Goal: Task Accomplishment & Management: Use online tool/utility

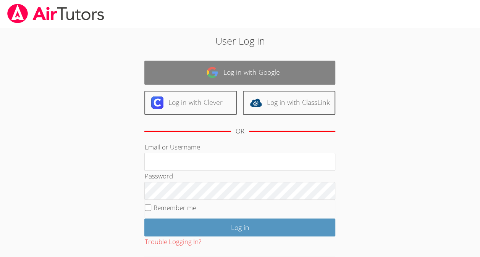
click at [221, 77] on link "Log in with Google" at bounding box center [239, 73] width 191 height 24
click at [307, 73] on link "Log in with Google" at bounding box center [239, 73] width 191 height 24
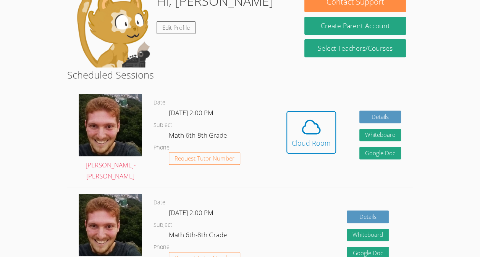
scroll to position [133, 0]
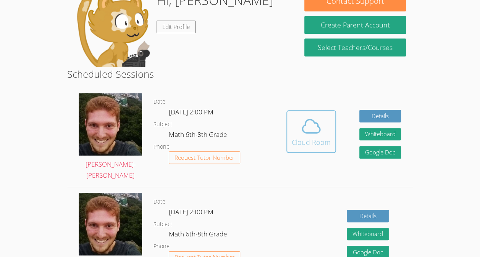
click at [328, 130] on span at bounding box center [311, 126] width 39 height 21
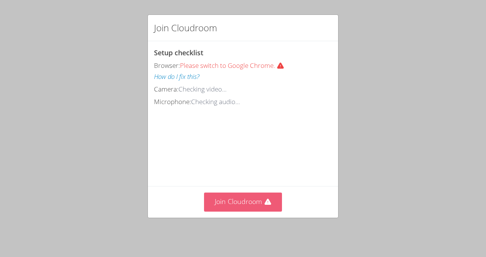
click at [247, 208] on button "Join Cloudroom" at bounding box center [243, 202] width 78 height 19
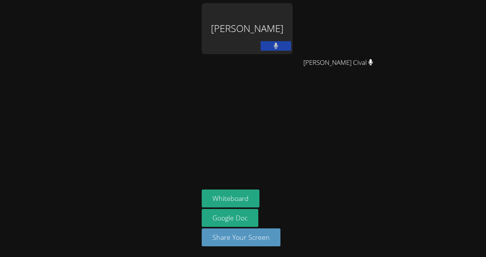
click at [250, 68] on div "Jean Henry" at bounding box center [247, 44] width 91 height 82
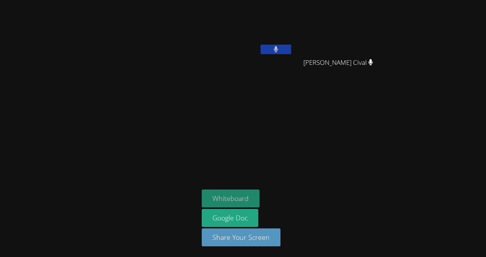
click at [227, 198] on button "Whiteboard" at bounding box center [231, 199] width 58 height 18
click at [221, 76] on div "Jean Henry" at bounding box center [247, 44] width 91 height 82
click at [223, 198] on button "Whiteboard" at bounding box center [231, 199] width 58 height 18
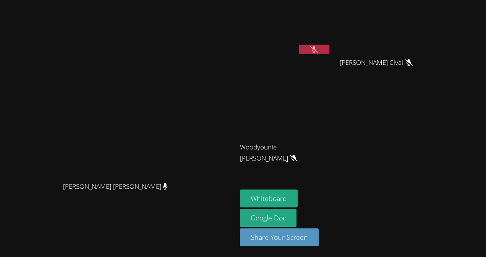
click at [329, 49] on button at bounding box center [314, 50] width 31 height 10
click at [329, 50] on button at bounding box center [314, 50] width 31 height 10
click at [318, 46] on icon at bounding box center [314, 49] width 8 height 6
click at [316, 46] on icon at bounding box center [313, 49] width 5 height 6
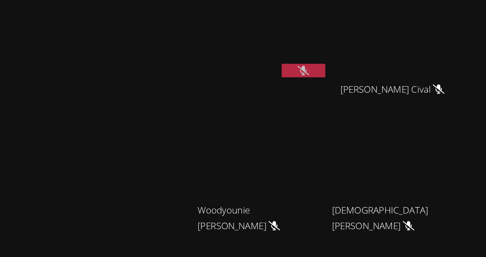
click at [329, 55] on div at bounding box center [314, 50] width 31 height 11
click at [318, 48] on icon at bounding box center [314, 49] width 8 height 6
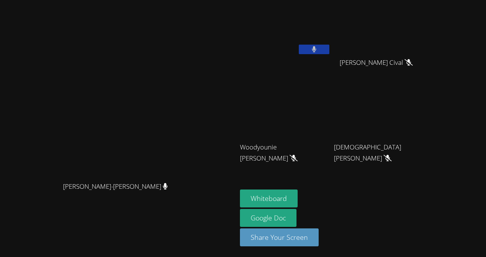
click at [329, 46] on button at bounding box center [314, 50] width 31 height 10
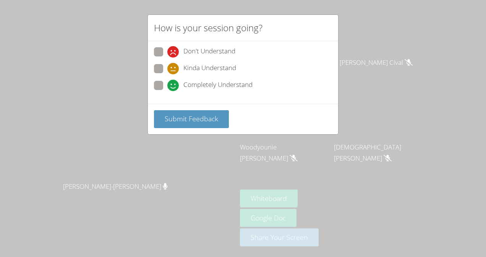
click at [198, 81] on span "Completely Understand" at bounding box center [217, 85] width 69 height 11
click at [174, 81] on input "Completely Understand" at bounding box center [170, 84] width 6 height 6
radio input "true"
click at [192, 111] on button "Submit Feedback" at bounding box center [191, 119] width 75 height 18
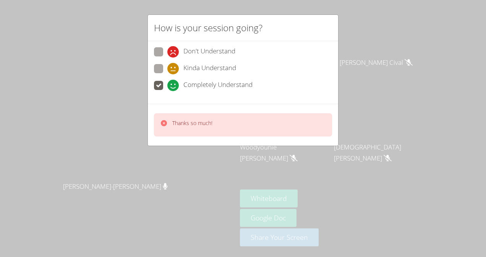
click at [259, 118] on div "Thanks so much!" at bounding box center [243, 124] width 178 height 23
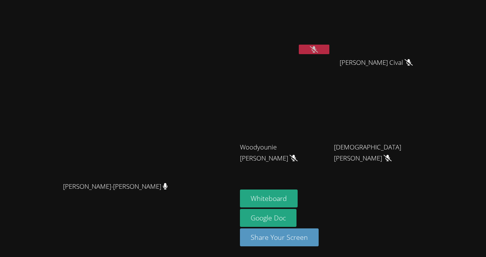
click at [318, 51] on icon at bounding box center [314, 49] width 8 height 6
click at [329, 45] on button at bounding box center [314, 50] width 31 height 10
click at [318, 52] on icon at bounding box center [314, 49] width 8 height 6
drag, startPoint x: 367, startPoint y: 49, endPoint x: 487, endPoint y: 277, distance: 257.0
click at [485, 257] on html "Vincent Astray-Caneda Vincent Astray-Caneda Jean Henry Evenson Cival Evenson Ci…" at bounding box center [243, 128] width 486 height 257
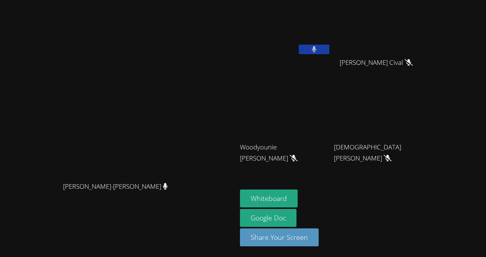
click at [329, 53] on button at bounding box center [314, 50] width 31 height 10
click at [329, 50] on button at bounding box center [314, 50] width 31 height 10
